Goal: Task Accomplishment & Management: Use online tool/utility

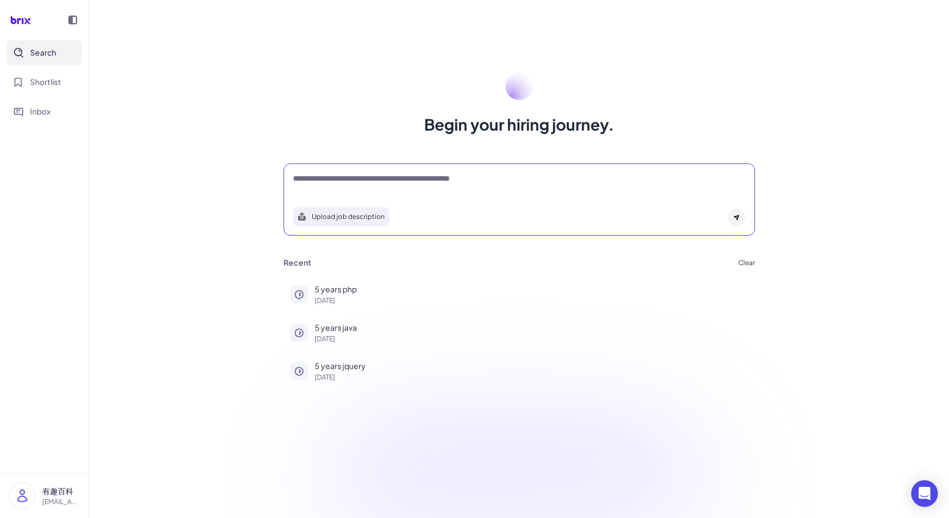
click at [418, 179] on textarea at bounding box center [519, 179] width 452 height 13
click at [353, 287] on p "5 years php" at bounding box center [531, 289] width 433 height 12
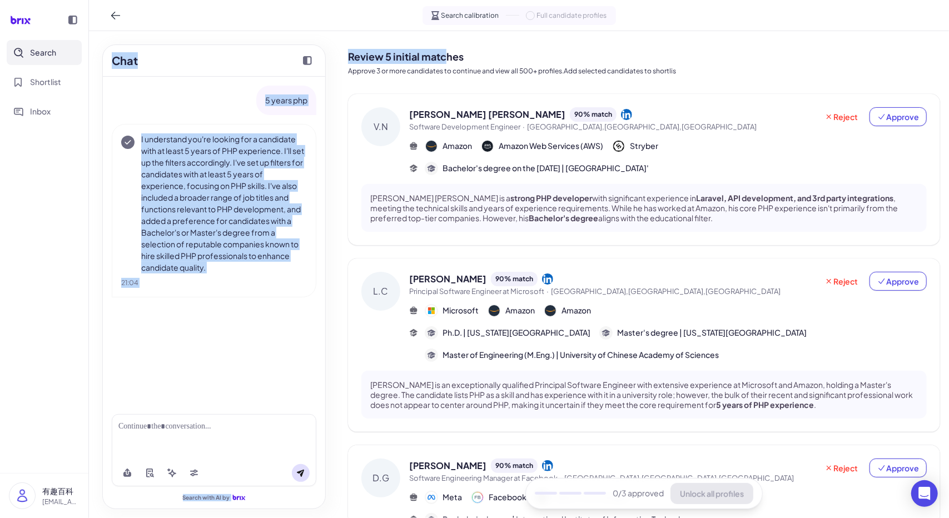
drag, startPoint x: 338, startPoint y: 53, endPoint x: 446, endPoint y: 63, distance: 107.7
click at [446, 63] on div "Chat 5 years php I understand you're looking for a candidate with at least 5 ye…" at bounding box center [519, 274] width 860 height 487
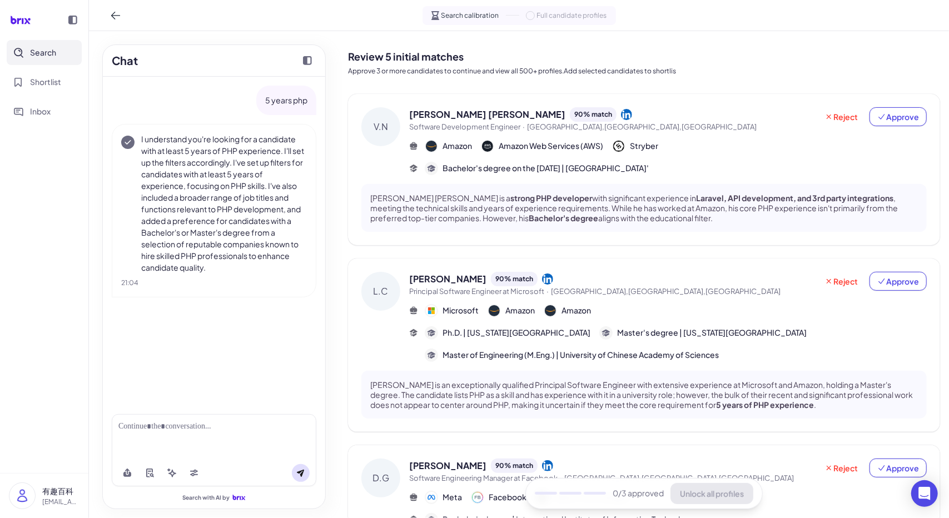
click at [464, 60] on h2 "Review 5 initial matches" at bounding box center [644, 56] width 592 height 15
drag, startPoint x: 467, startPoint y: 59, endPoint x: 347, endPoint y: 56, distance: 119.5
click at [347, 56] on div "Review 5 initial matches Approve 3 or more candidates to continue and view all …" at bounding box center [644, 521] width 610 height 981
copy h2 "Review 5 initial matches"
click at [879, 115] on icon at bounding box center [881, 116] width 9 height 9
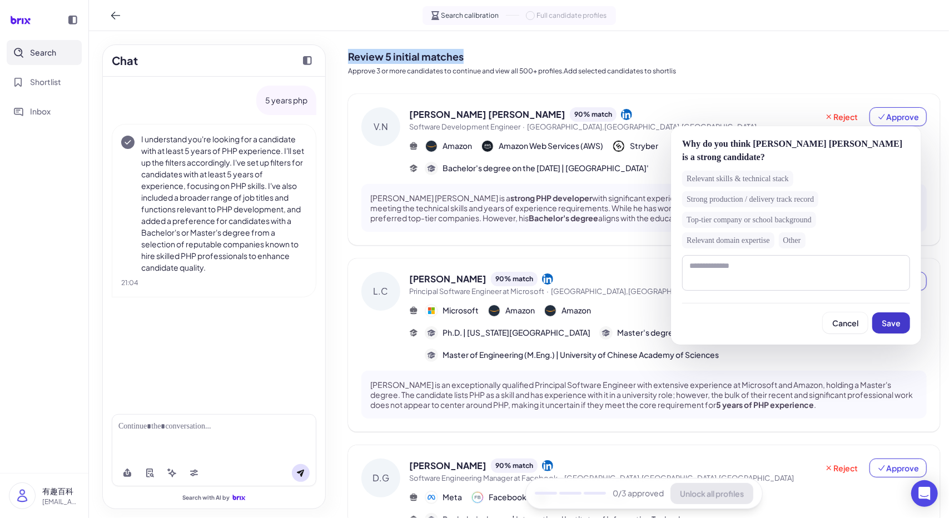
click at [887, 321] on span "Save" at bounding box center [890, 323] width 19 height 10
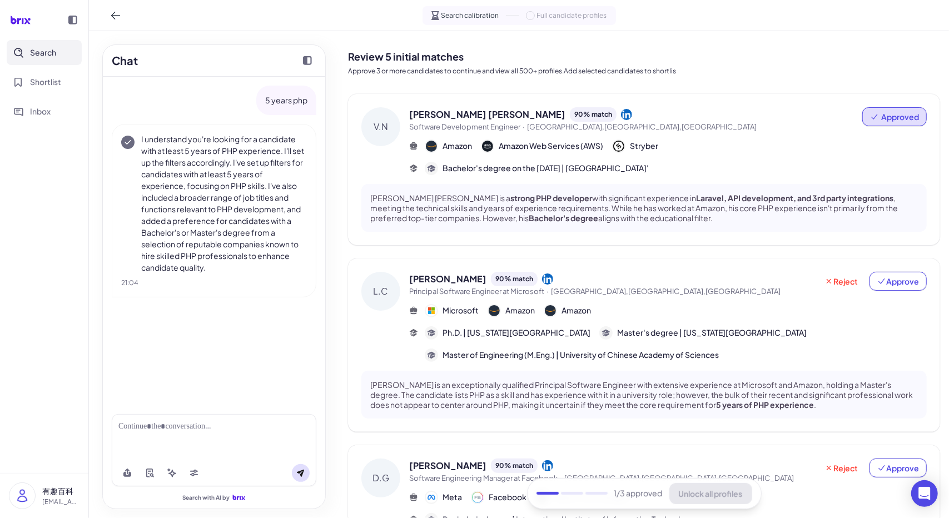
click at [899, 271] on div "L.C Liping Chen 90 % match Principal Software Engineer at Microsoft · Seattle,W…" at bounding box center [644, 344] width 592 height 173
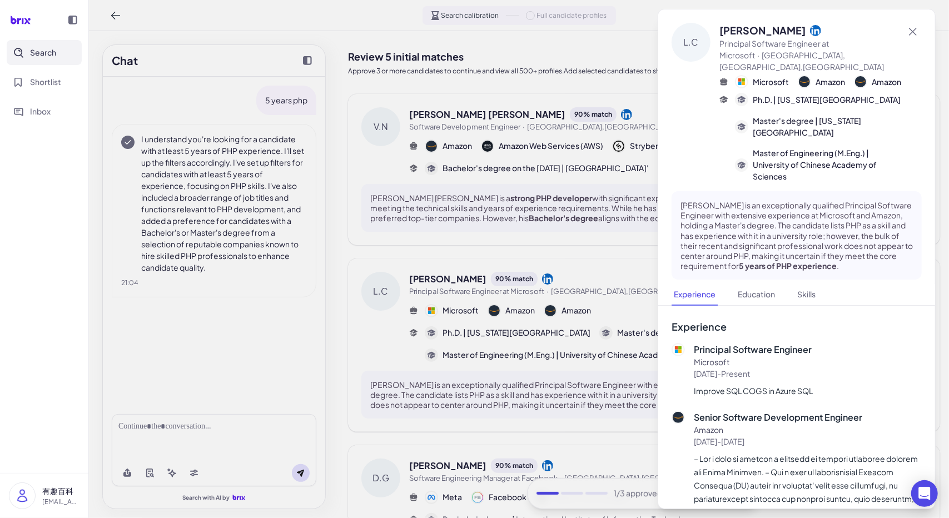
click at [612, 254] on div at bounding box center [474, 259] width 949 height 518
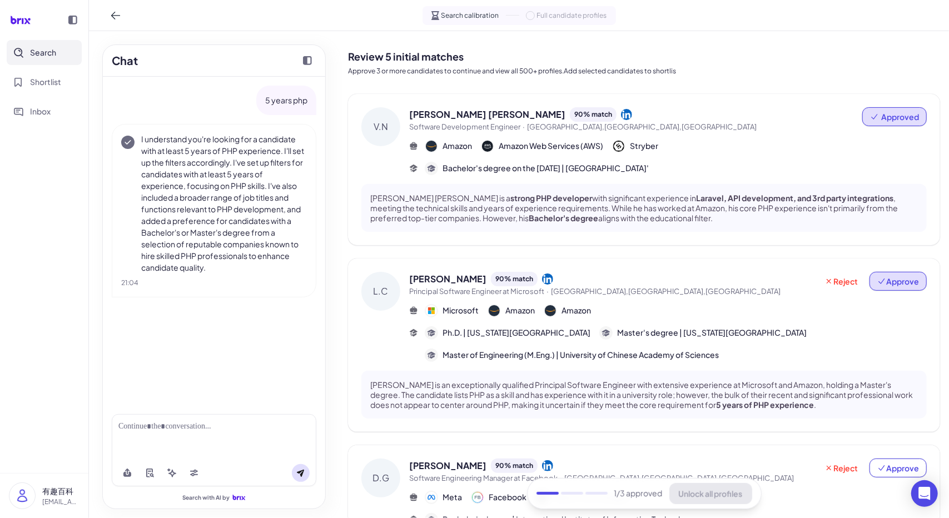
click at [910, 280] on span "Approve" at bounding box center [898, 281] width 42 height 11
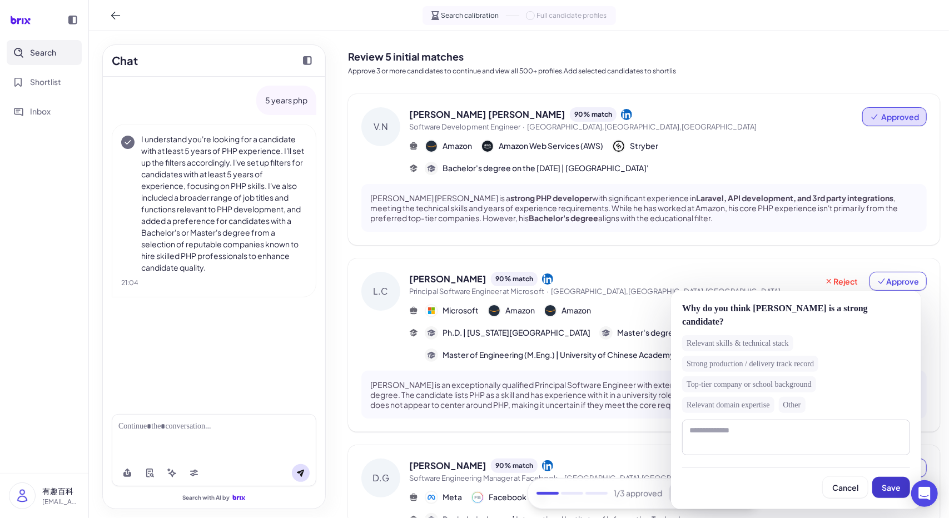
click at [886, 477] on button "Save" at bounding box center [891, 487] width 38 height 21
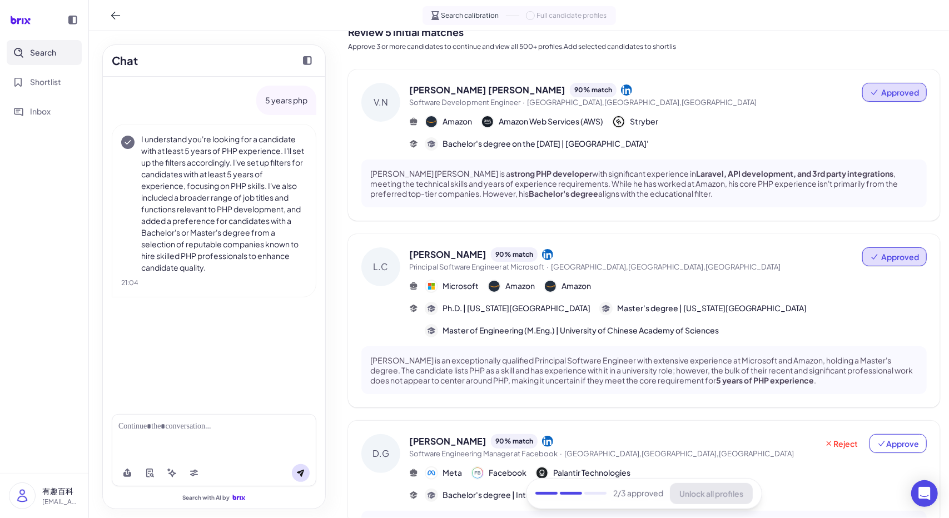
scroll to position [222, 0]
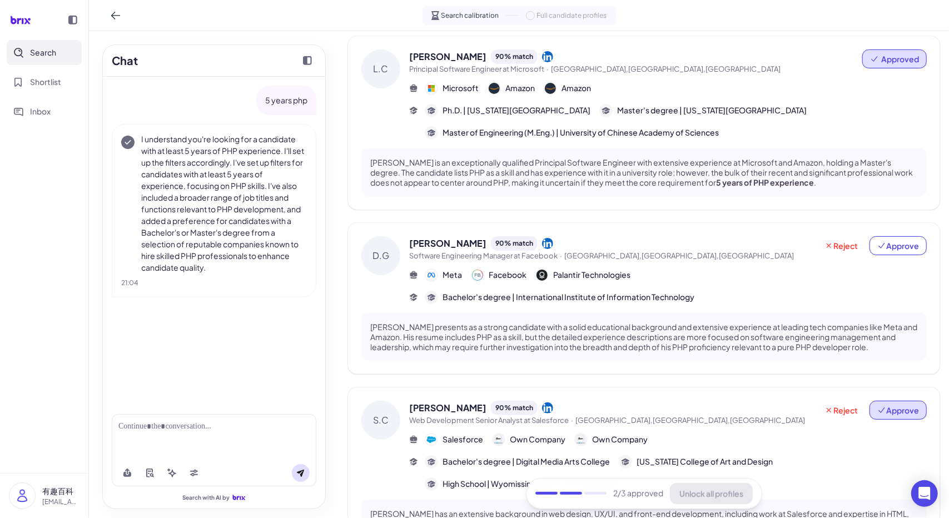
click at [890, 407] on span "Approve" at bounding box center [898, 410] width 42 height 11
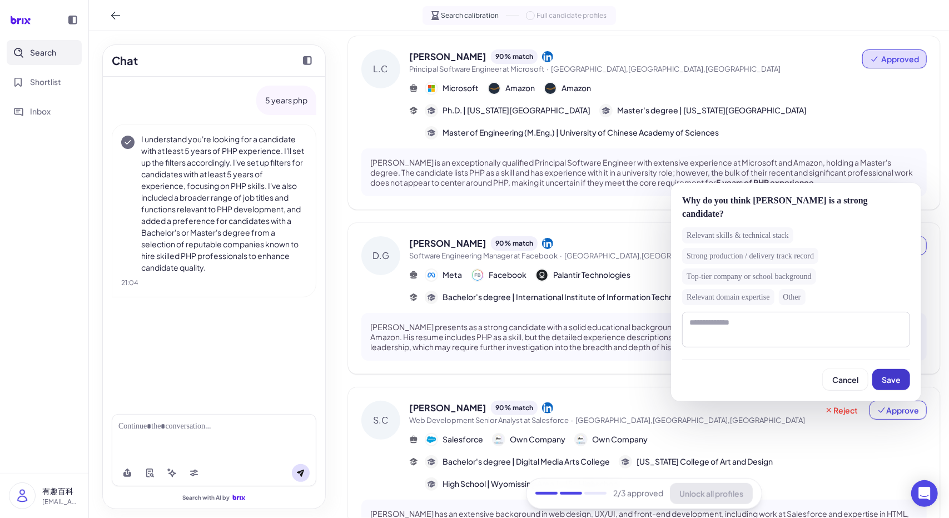
click at [887, 384] on span "Save" at bounding box center [890, 380] width 19 height 10
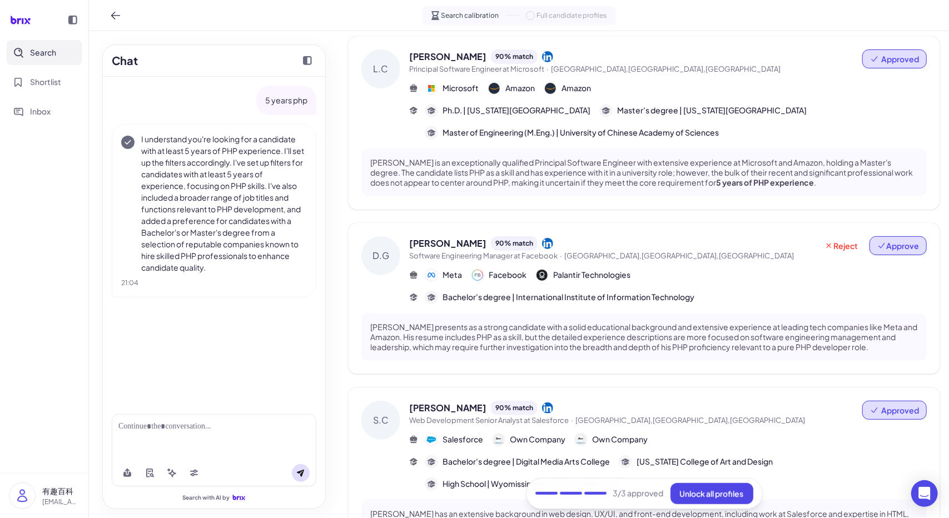
click at [899, 242] on span "Approve" at bounding box center [898, 245] width 42 height 11
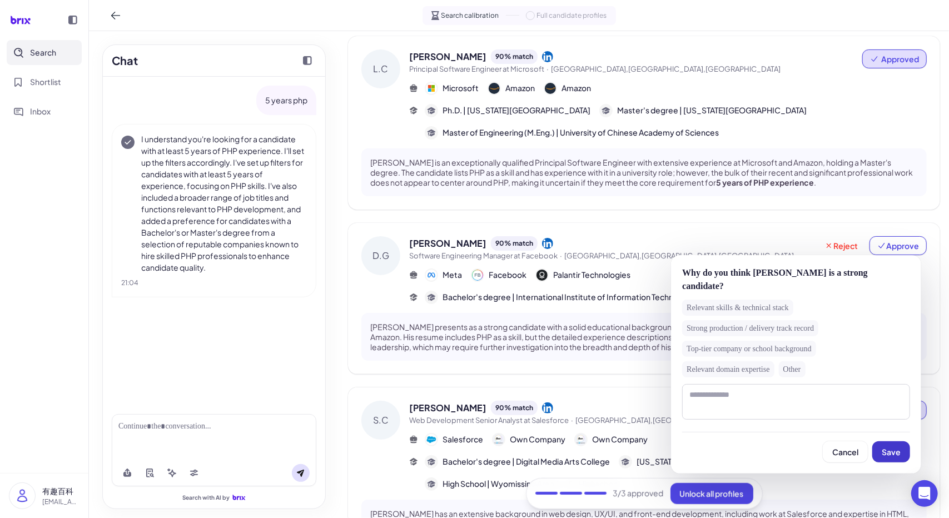
click at [889, 451] on span "Save" at bounding box center [890, 452] width 19 height 10
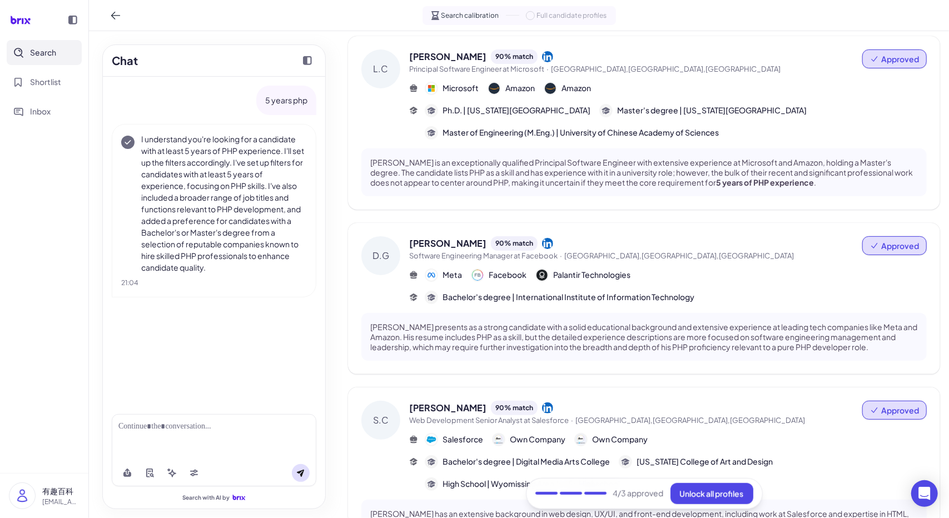
click at [331, 308] on div "Chat 5 years php I understand you're looking for a candidate with at least 5 ye…" at bounding box center [214, 274] width 250 height 487
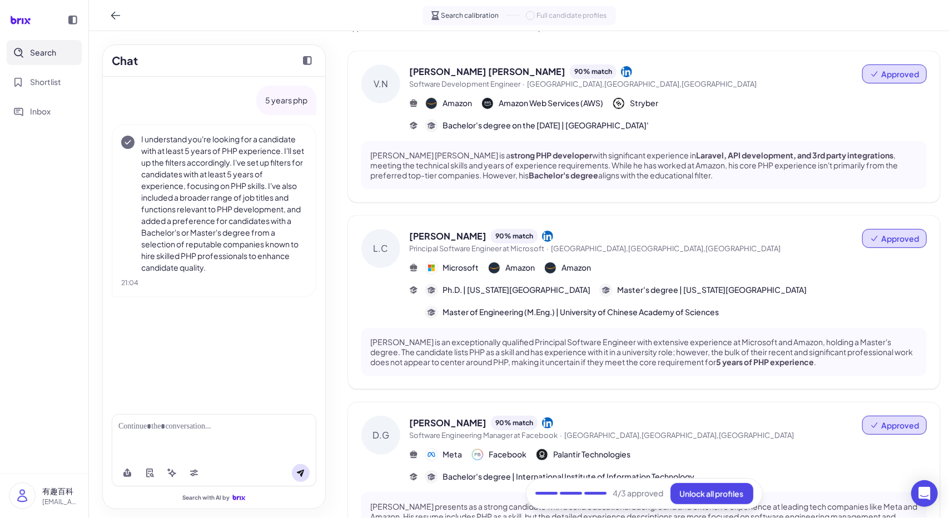
scroll to position [0, 0]
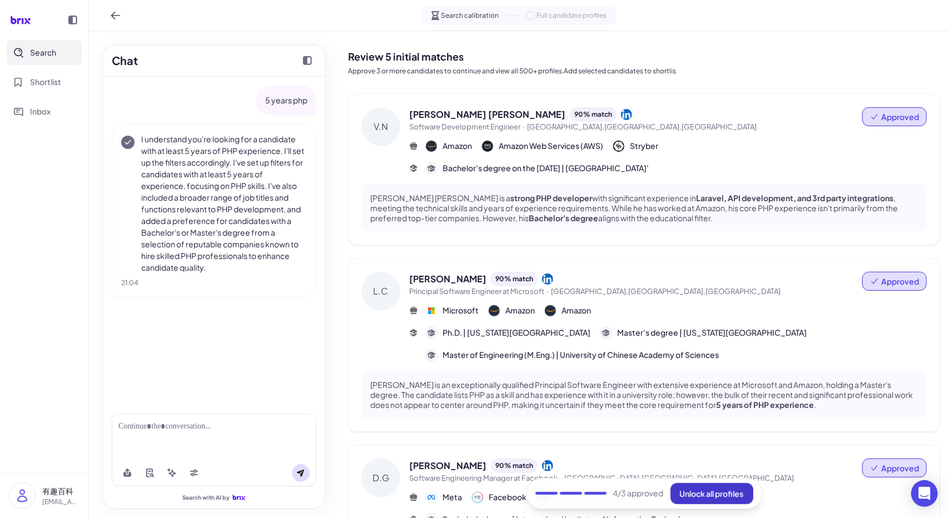
click at [711, 488] on span "Unlock all profiles" at bounding box center [712, 493] width 64 height 10
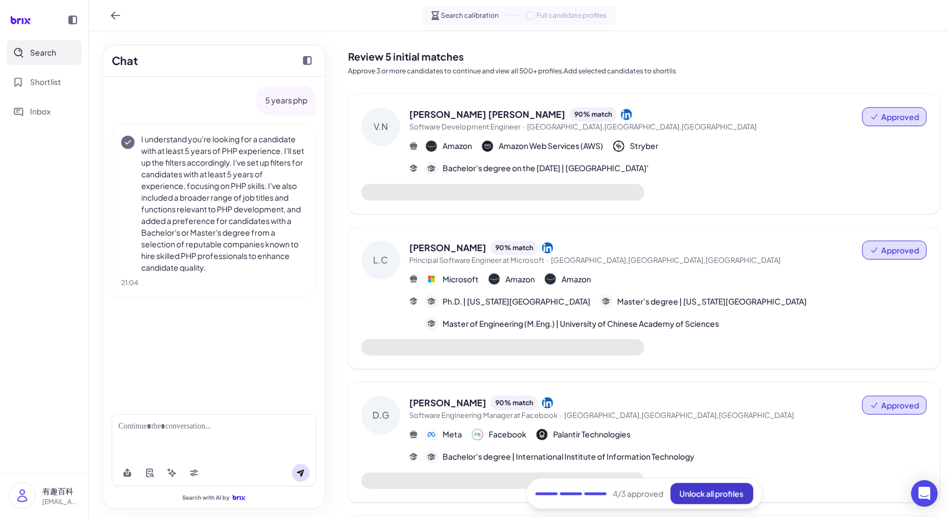
click at [696, 492] on span "Unlock all profiles" at bounding box center [712, 493] width 64 height 10
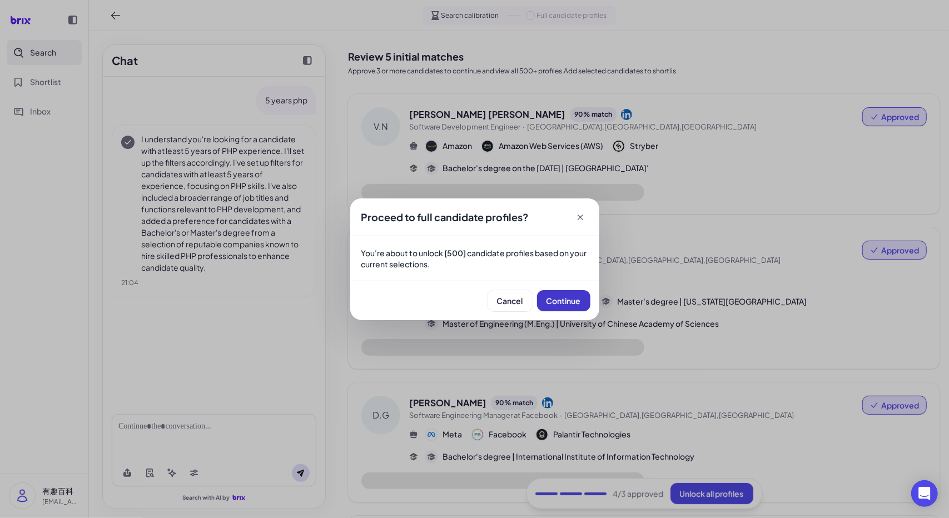
click at [564, 294] on button "Continue" at bounding box center [563, 300] width 53 height 21
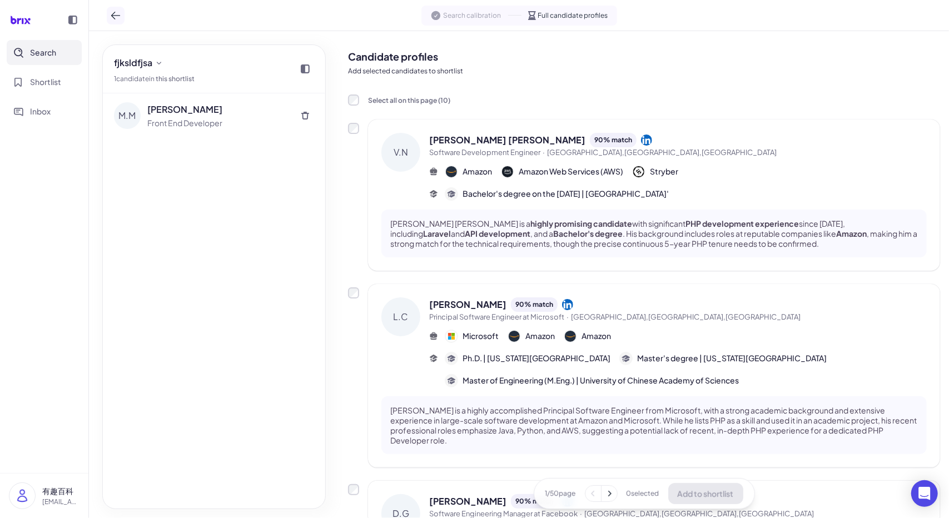
click at [111, 17] on icon at bounding box center [115, 15] width 11 height 11
click at [114, 16] on icon at bounding box center [115, 15] width 11 height 11
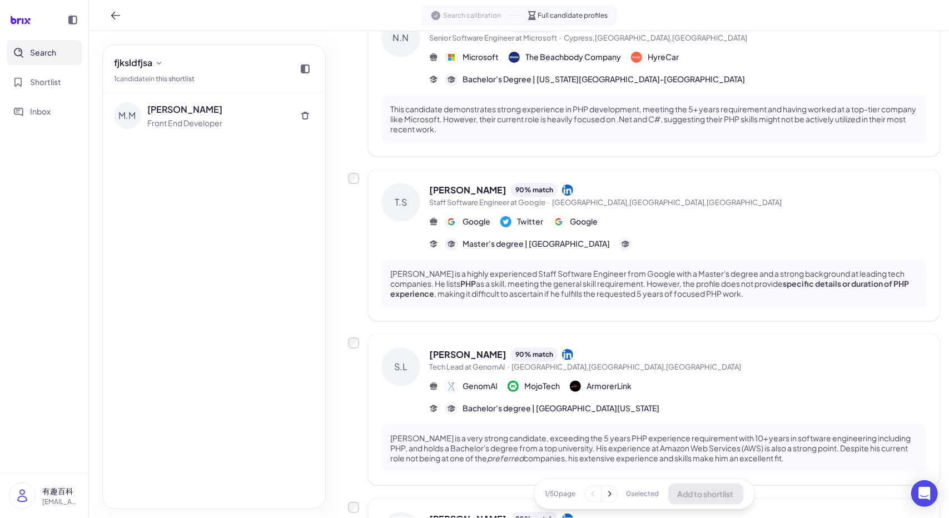
click at [612, 492] on button at bounding box center [609, 494] width 16 height 16
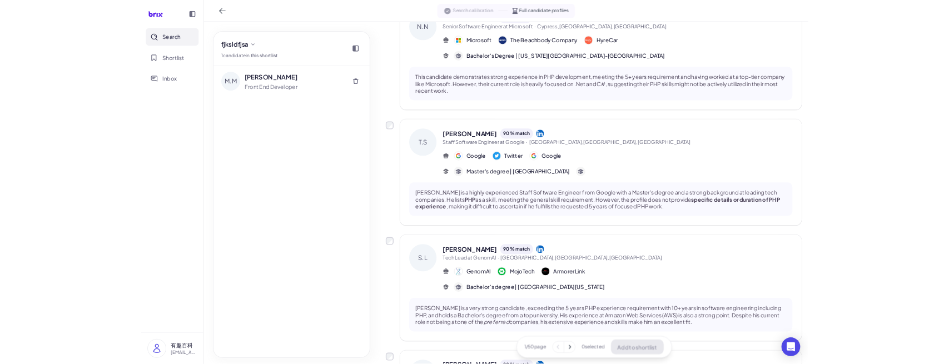
scroll to position [763, 0]
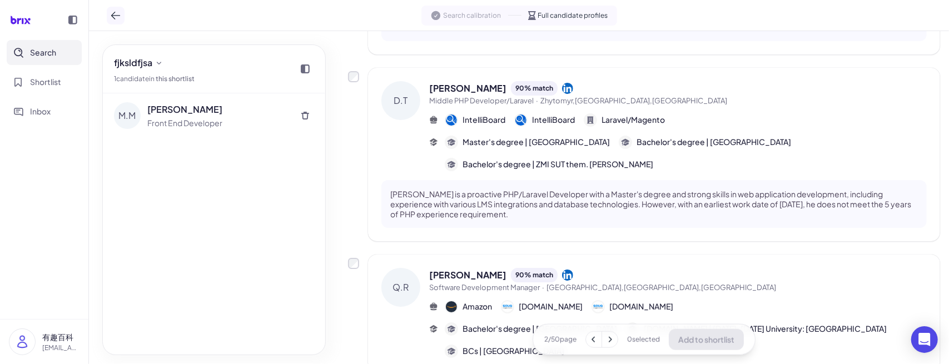
click at [113, 21] on icon at bounding box center [115, 15] width 11 height 11
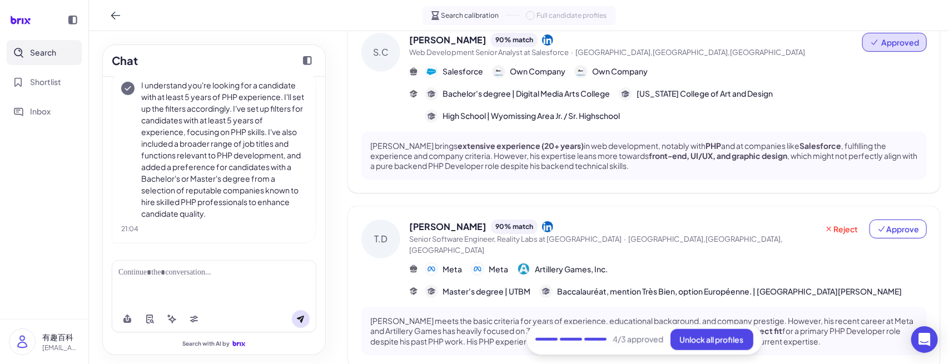
scroll to position [647, 0]
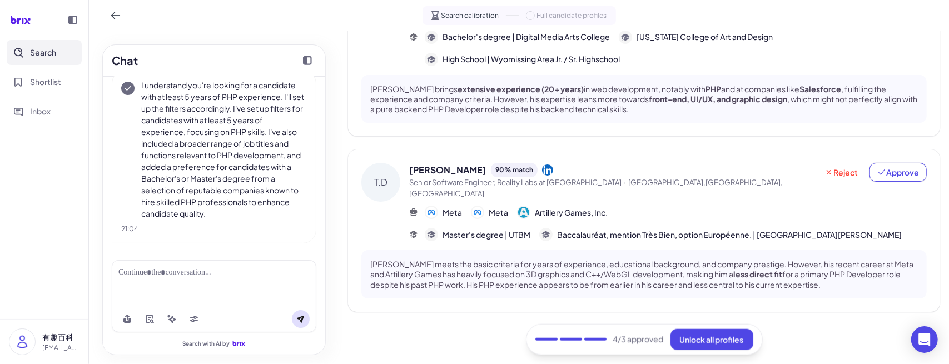
click at [328, 225] on div "Chat 5 years php I understand you're looking for a candidate with at least 5 ye…" at bounding box center [214, 197] width 250 height 333
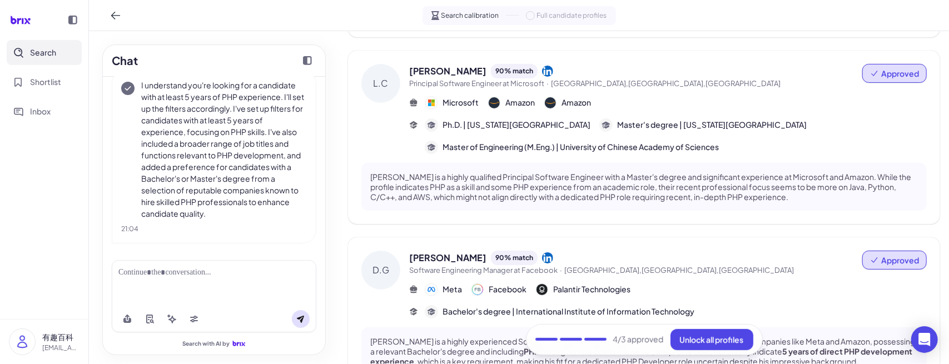
scroll to position [36, 0]
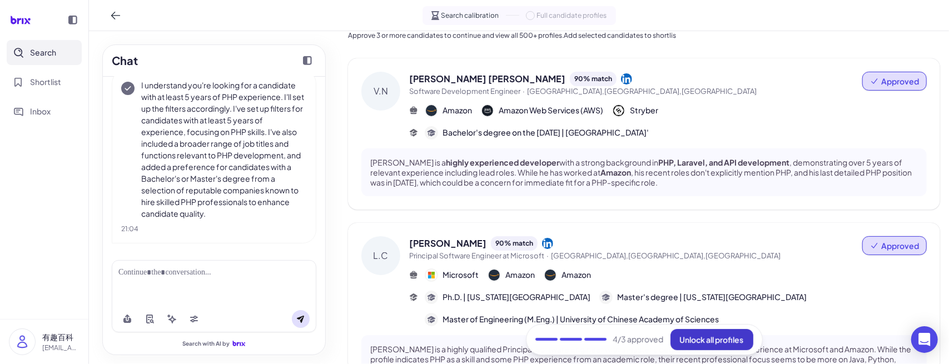
click at [680, 336] on span "Unlock all profiles" at bounding box center [712, 340] width 64 height 10
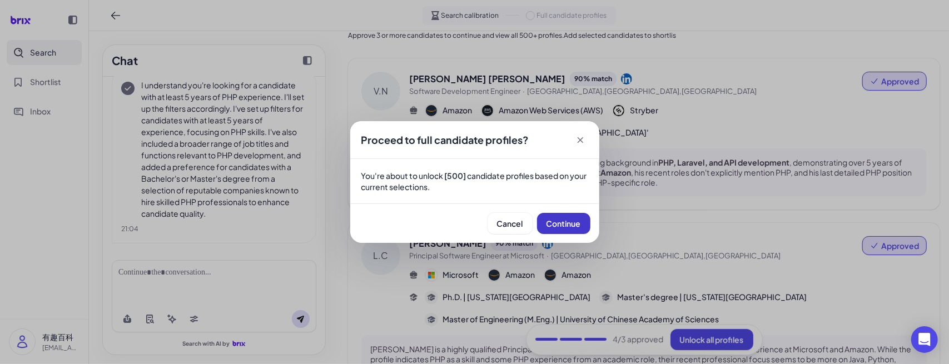
click at [557, 224] on span "Continue" at bounding box center [563, 223] width 34 height 10
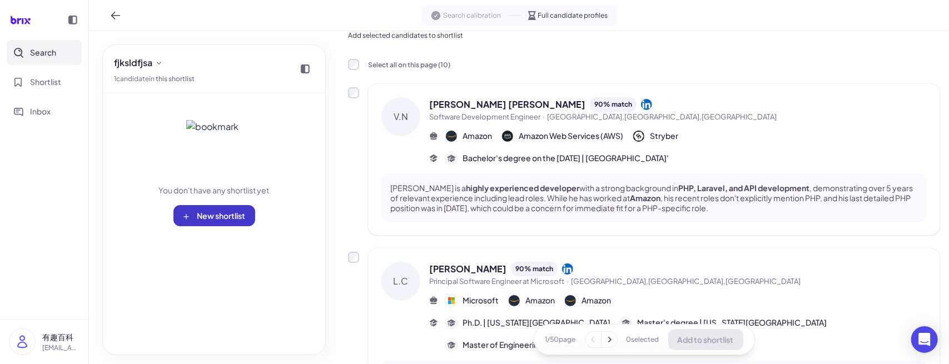
click at [221, 218] on span "New shortlist" at bounding box center [221, 216] width 48 height 10
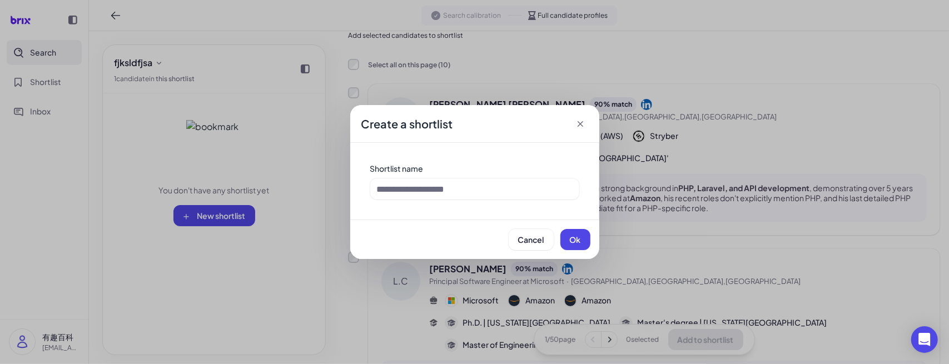
click at [585, 122] on icon at bounding box center [580, 123] width 11 height 11
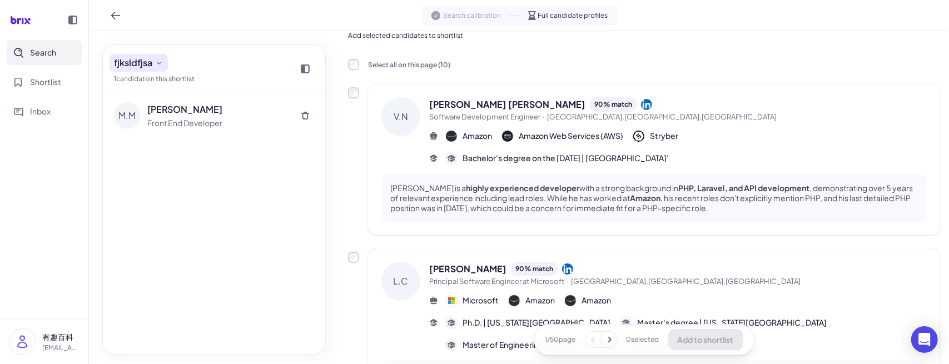
click at [160, 62] on icon at bounding box center [158, 62] width 9 height 9
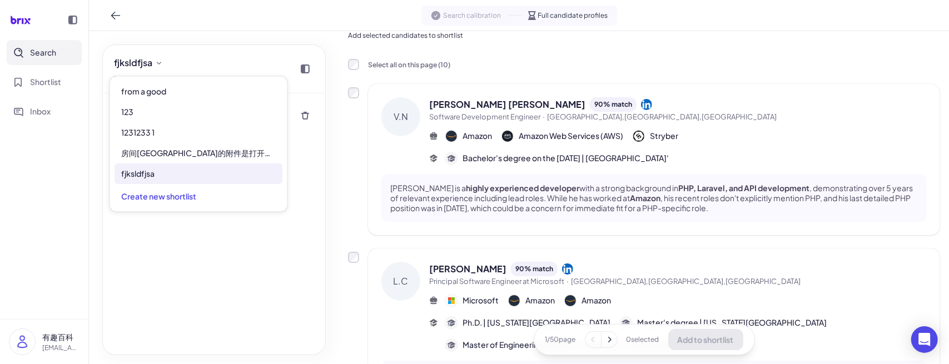
click at [203, 241] on div "M.M Mike Mason Front End Developer" at bounding box center [214, 223] width 222 height 261
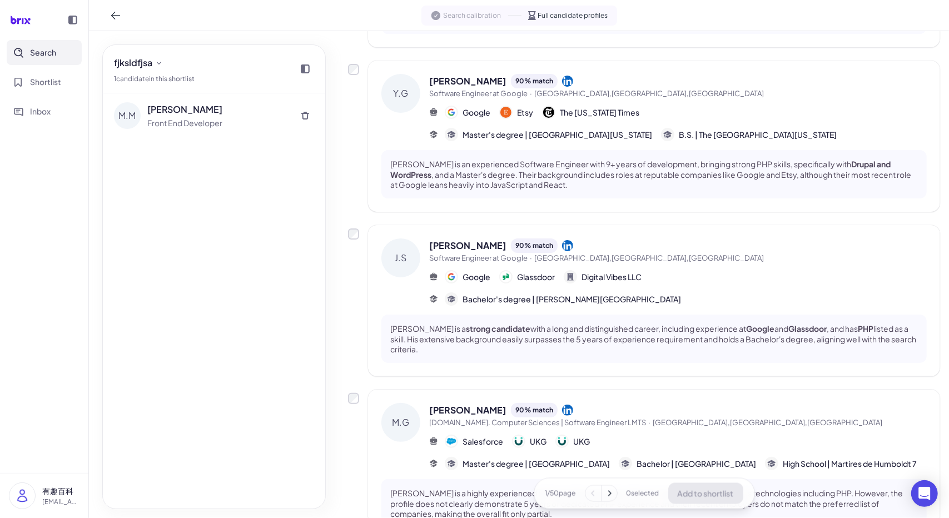
scroll to position [1340, 0]
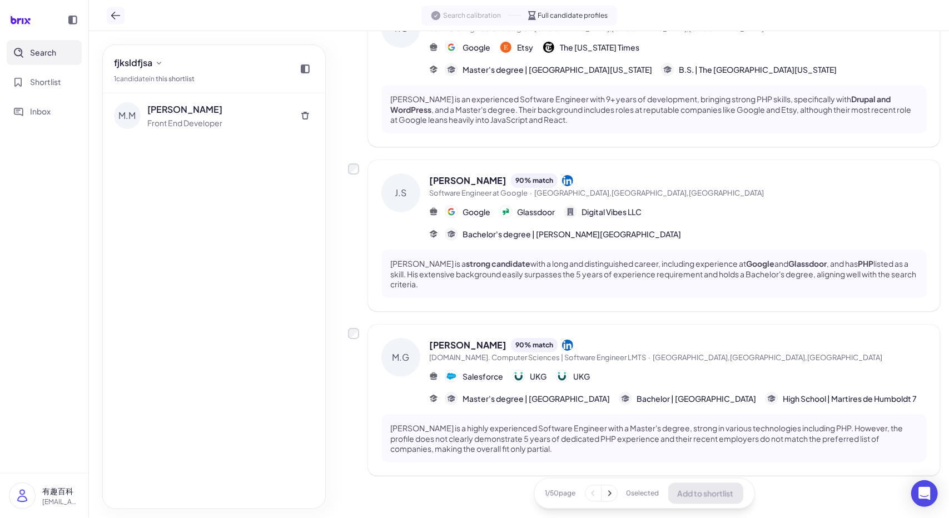
click at [116, 18] on icon at bounding box center [115, 15] width 11 height 11
click at [112, 19] on icon at bounding box center [115, 15] width 11 height 11
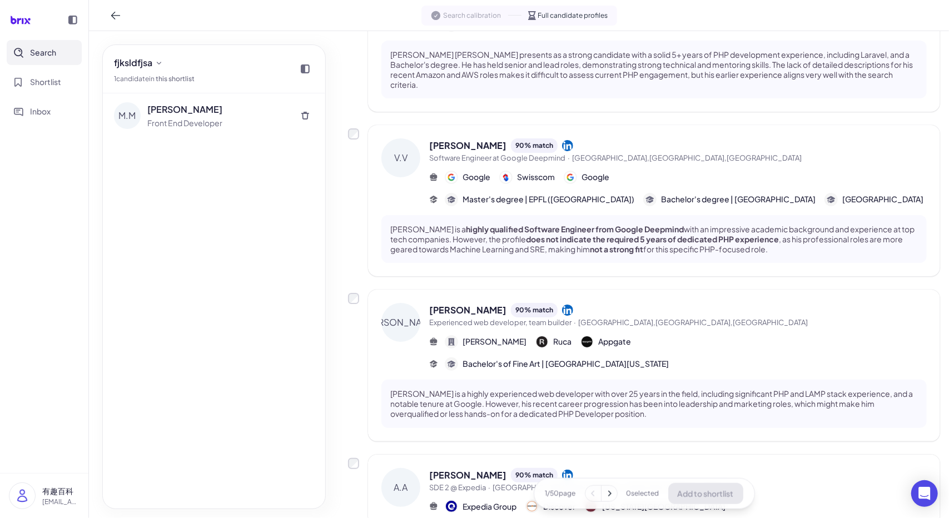
scroll to position [451, 0]
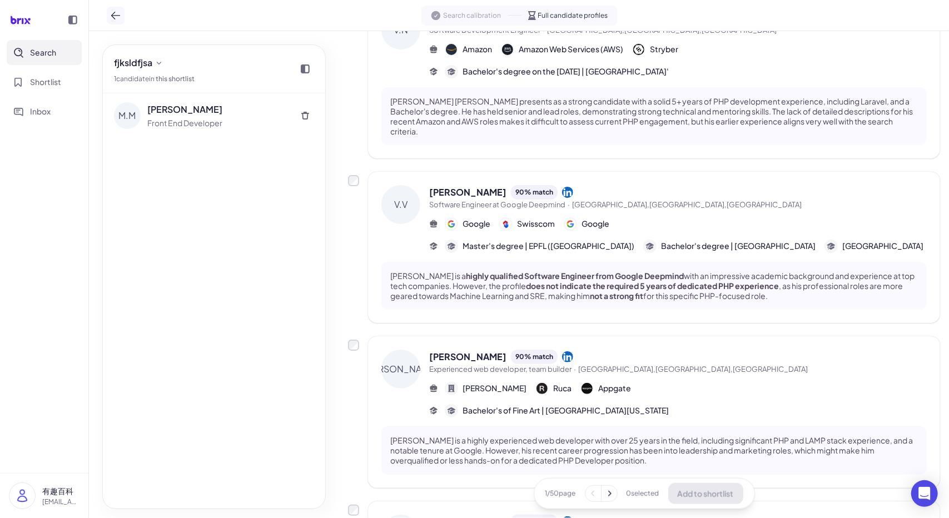
click at [121, 21] on button at bounding box center [116, 16] width 18 height 18
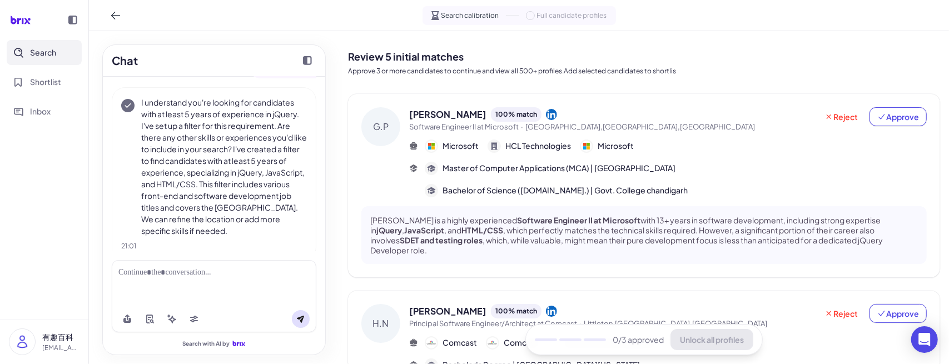
scroll to position [54, 0]
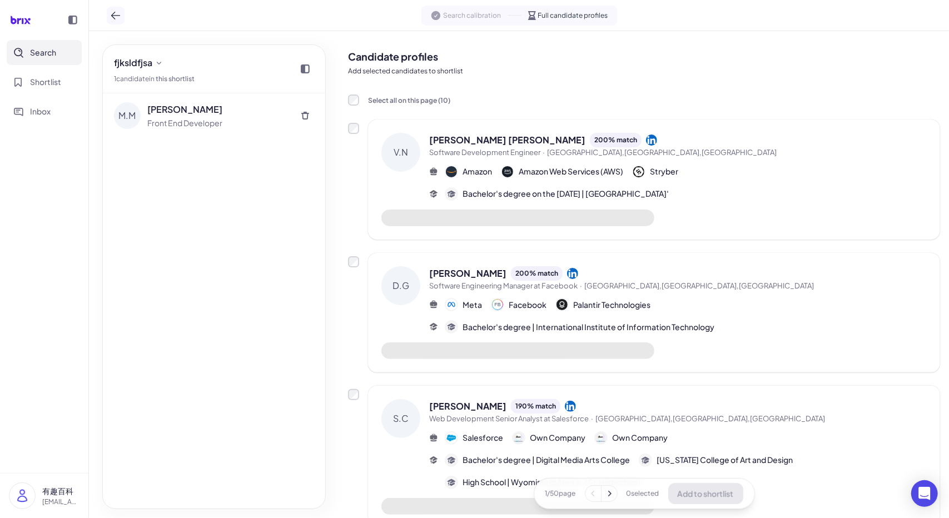
click at [114, 13] on icon at bounding box center [115, 15] width 11 height 11
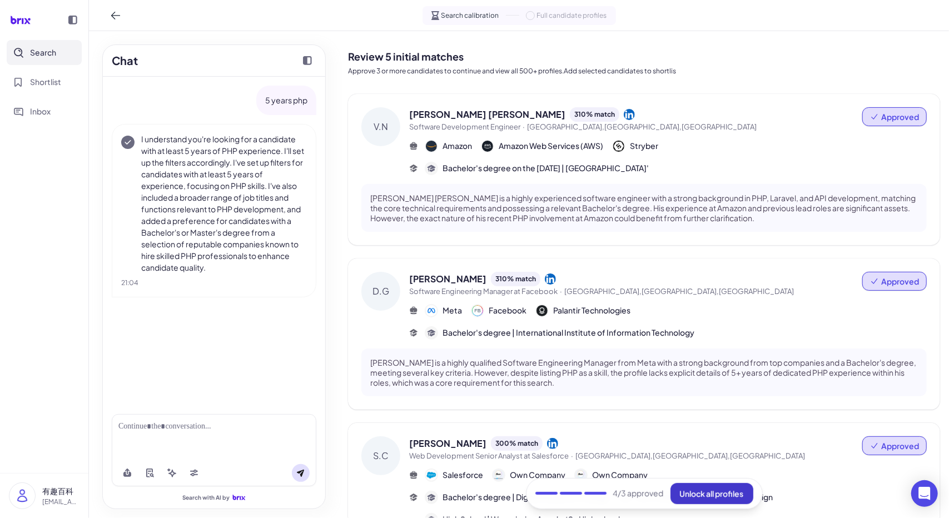
click at [703, 488] on button "Unlock all profiles" at bounding box center [711, 493] width 83 height 21
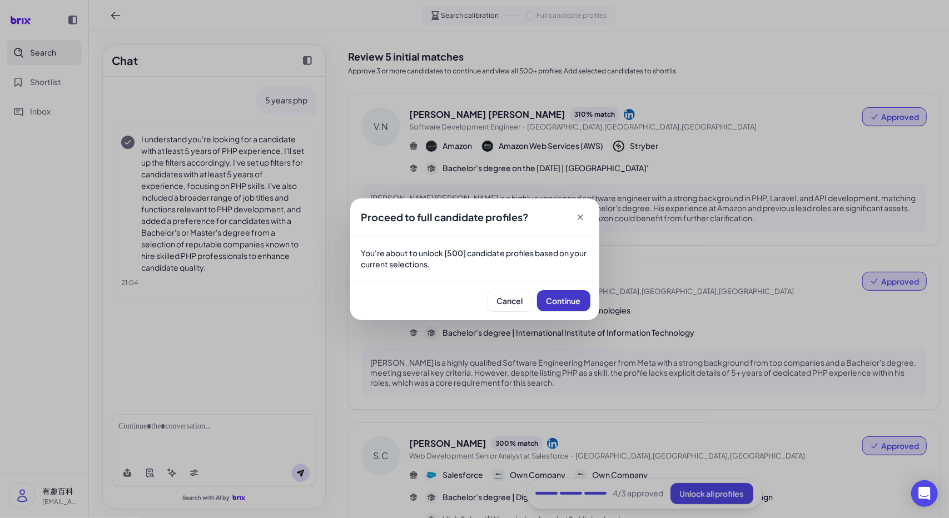
click at [580, 301] on span "Continue" at bounding box center [563, 301] width 34 height 10
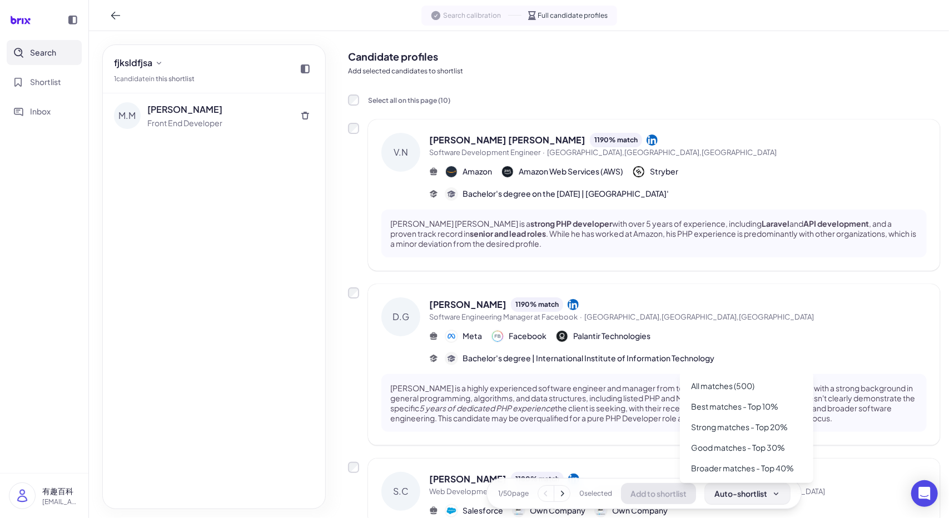
click at [763, 492] on div "Auto-shortlist" at bounding box center [747, 493] width 66 height 11
click at [767, 497] on div "Auto-shortlist" at bounding box center [747, 493] width 66 height 11
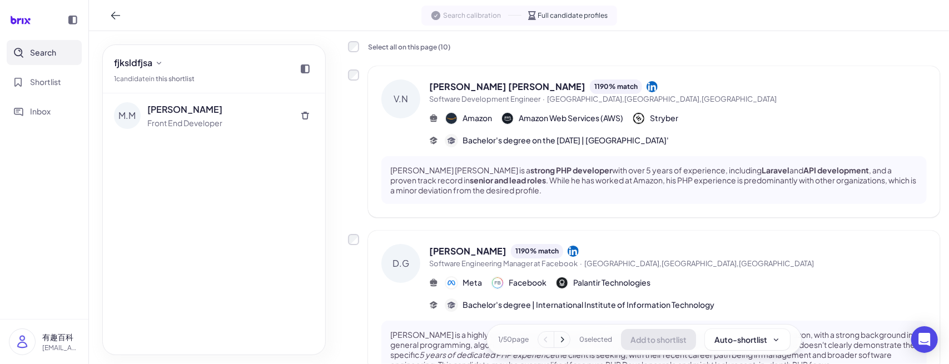
scroll to position [333, 0]
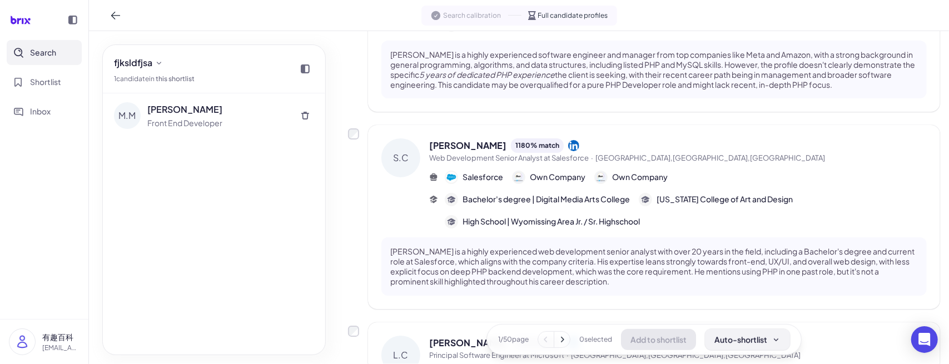
click at [733, 337] on div "Auto-shortlist" at bounding box center [747, 339] width 66 height 11
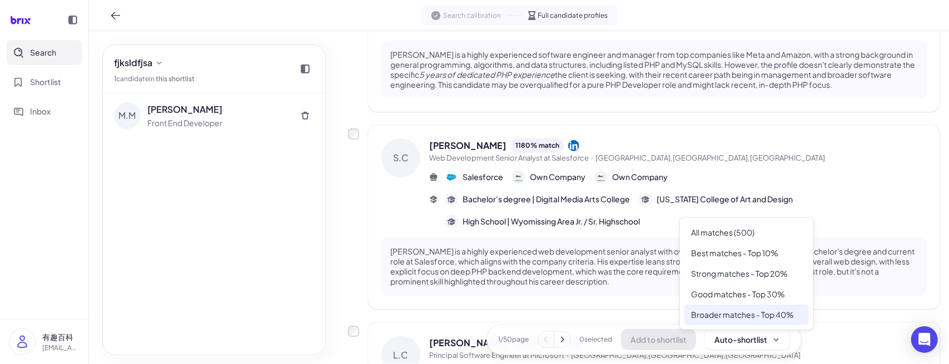
drag, startPoint x: 755, startPoint y: 297, endPoint x: 729, endPoint y: 308, distance: 27.9
click at [755, 297] on div "Good matches - Top 30%" at bounding box center [746, 294] width 124 height 21
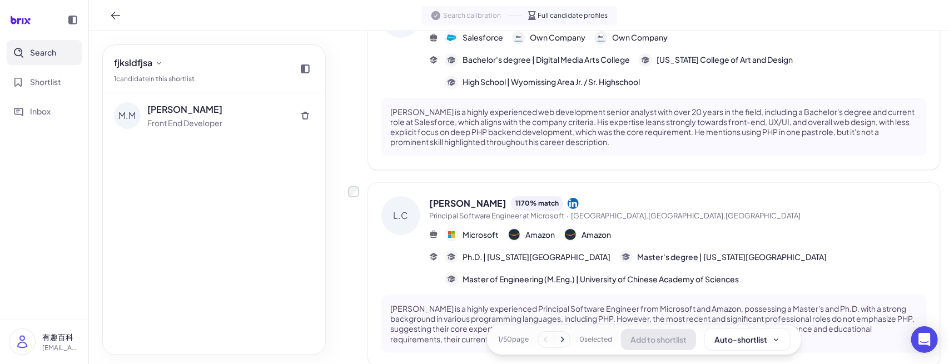
scroll to position [500, 0]
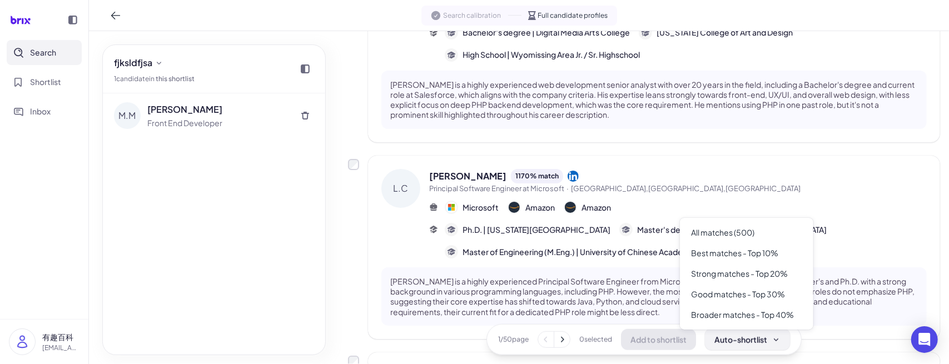
click at [727, 333] on button "Auto-shortlist" at bounding box center [747, 339] width 85 height 21
click at [740, 292] on div "Good matches - Top 30%" at bounding box center [746, 294] width 124 height 21
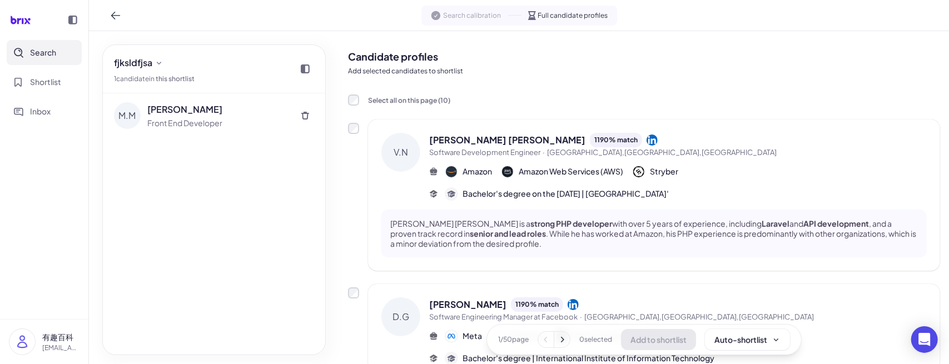
scroll to position [500, 0]
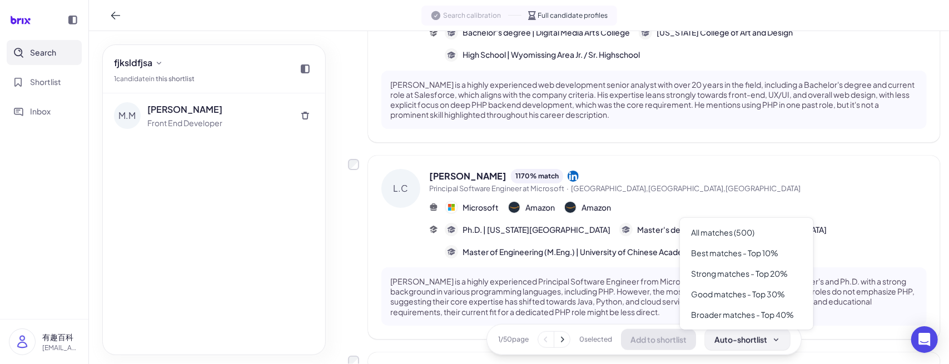
click at [709, 340] on button "Auto-shortlist" at bounding box center [747, 339] width 85 height 21
click at [745, 249] on div "Best matches - Top 10%" at bounding box center [746, 253] width 124 height 21
